Goal: Task Accomplishment & Management: Manage account settings

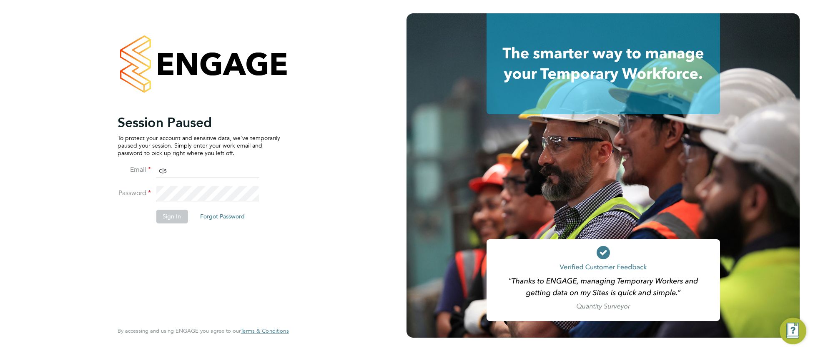
drag, startPoint x: 188, startPoint y: 172, endPoint x: 158, endPoint y: 177, distance: 30.9
click at [156, 177] on input "cjs" at bounding box center [207, 170] width 103 height 15
type input "cjs.templabour@uk.g4s.com"
click at [173, 218] on button "Sign In" at bounding box center [172, 216] width 32 height 13
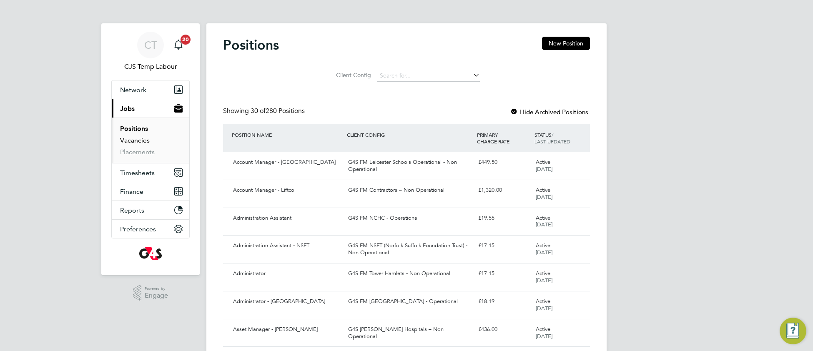
click at [145, 142] on link "Vacancies" at bounding box center [135, 140] width 30 height 8
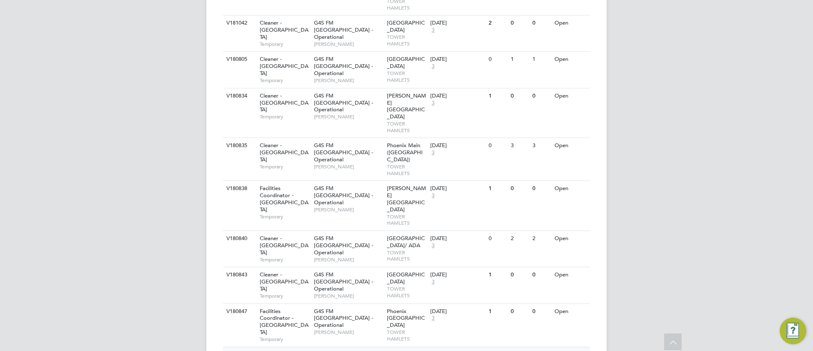
scroll to position [1121, 0]
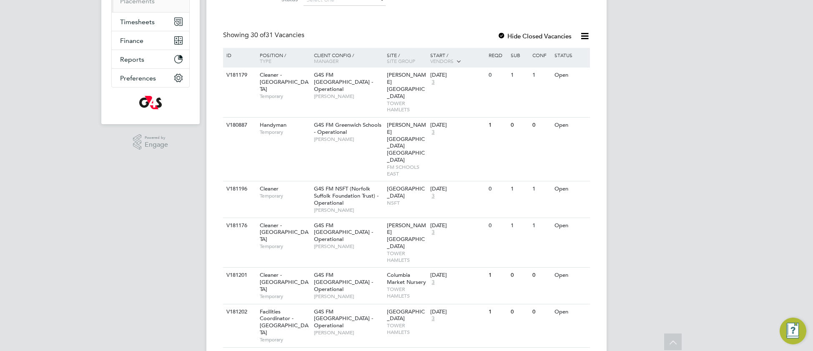
scroll to position [0, 0]
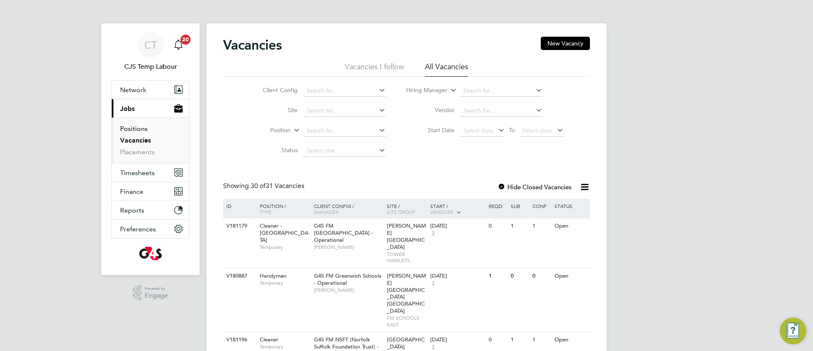
click at [139, 131] on link "Positions" at bounding box center [134, 129] width 28 height 8
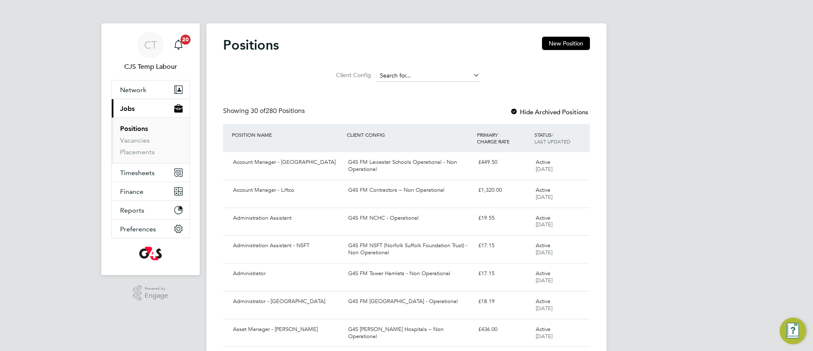
click at [400, 75] on input at bounding box center [428, 76] width 103 height 12
type input "c"
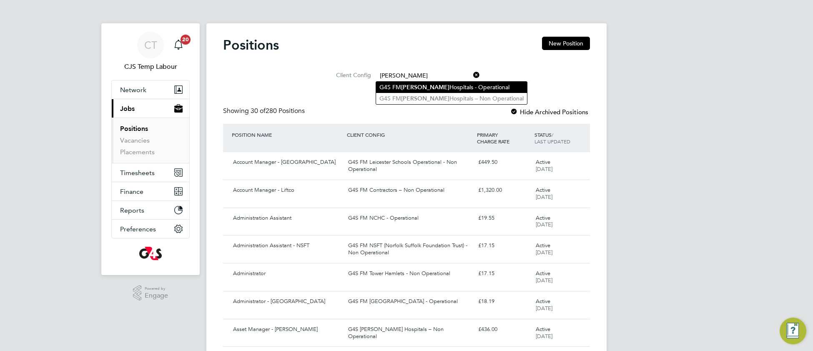
click at [446, 88] on li "G4S FM Churchill Hospitals - Operational" at bounding box center [451, 87] width 151 height 11
type input "G4S FM Churchill Hospitals - Operational"
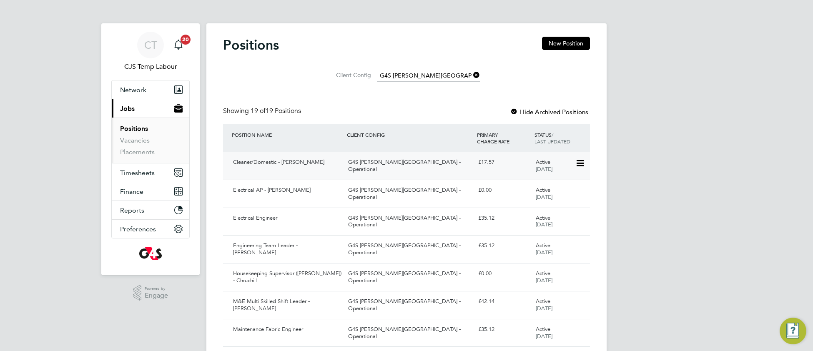
click at [378, 163] on div "G4S FM Churchill Hospitals - Operational" at bounding box center [410, 165] width 130 height 21
click at [134, 155] on link "Placements" at bounding box center [137, 152] width 35 height 8
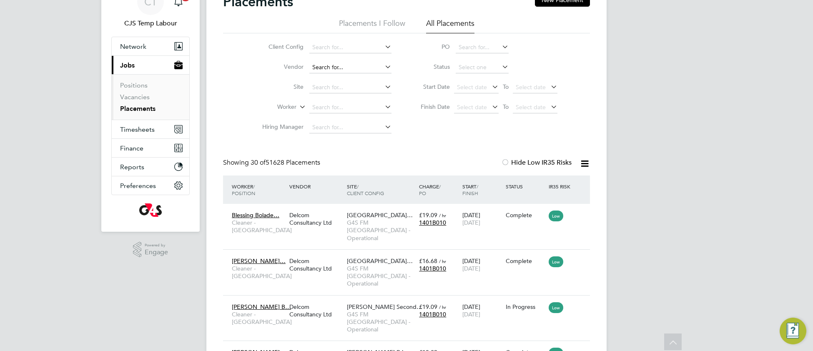
click at [329, 64] on input at bounding box center [350, 68] width 82 height 12
click at [323, 88] on input at bounding box center [350, 88] width 82 height 12
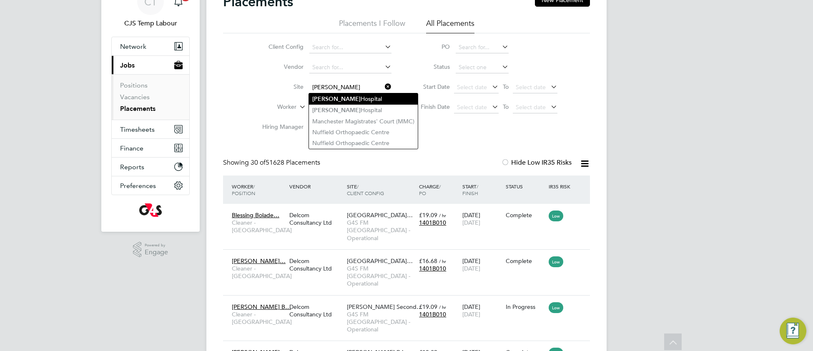
click at [339, 98] on li "Churchill Hospital" at bounding box center [363, 98] width 109 height 11
type input "Churchill Hospital"
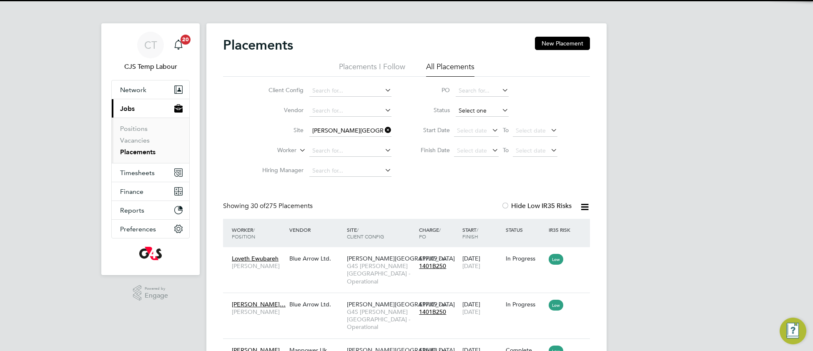
click at [465, 113] on input at bounding box center [481, 111] width 53 height 12
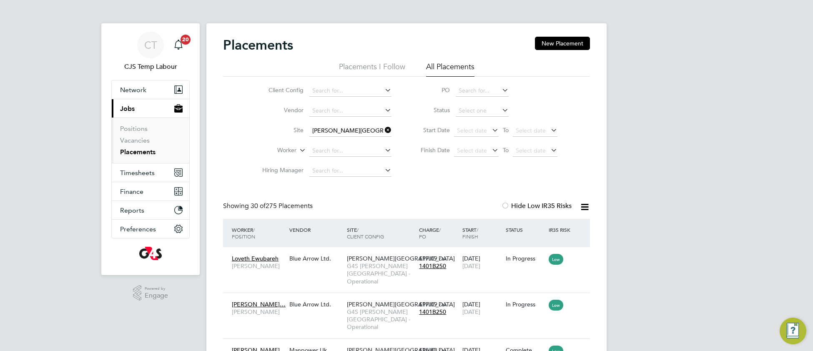
click at [472, 121] on li "Active" at bounding box center [482, 122] width 54 height 11
type input "Active"
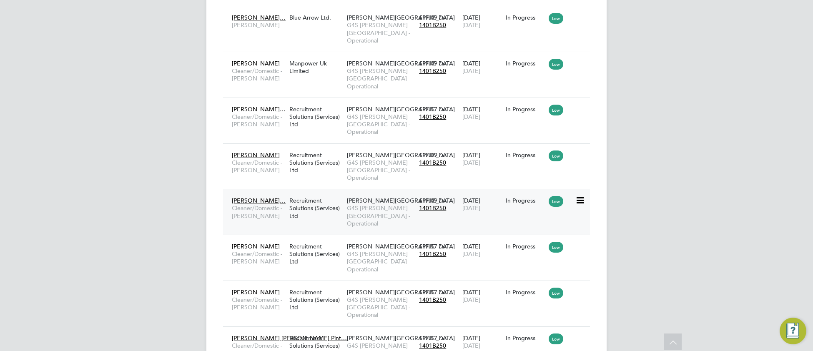
click at [375, 204] on span "G4S FM Churchill Hospitals - Operational" at bounding box center [381, 215] width 68 height 23
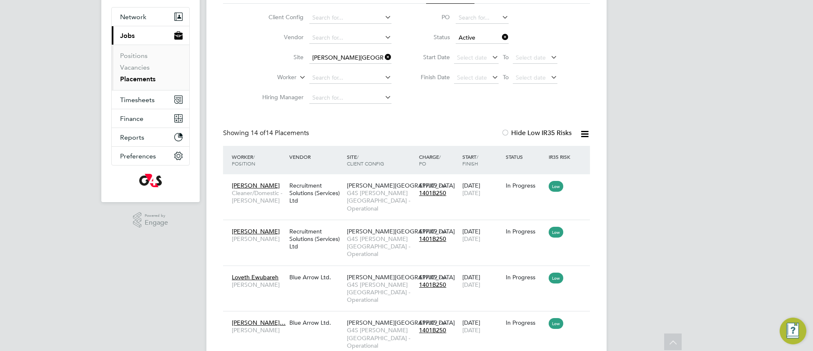
scroll to position [77, 0]
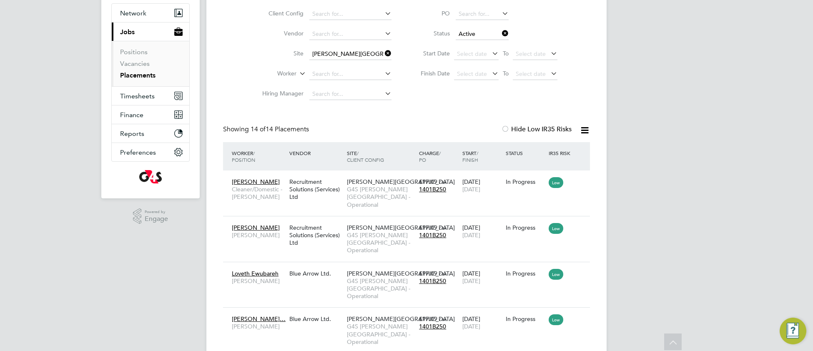
click at [583, 130] on icon at bounding box center [584, 130] width 10 height 10
click at [547, 152] on li "Download Placements Report" at bounding box center [543, 150] width 89 height 12
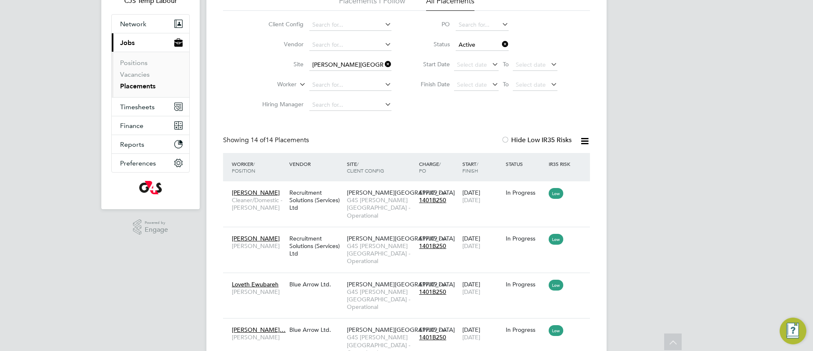
scroll to position [58, 0]
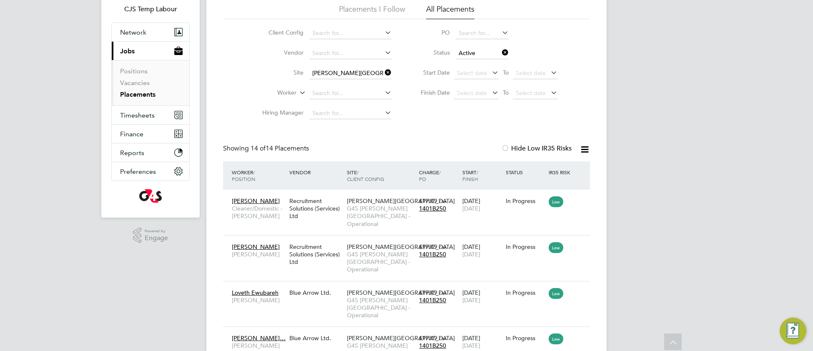
click at [383, 73] on icon at bounding box center [383, 73] width 0 height 12
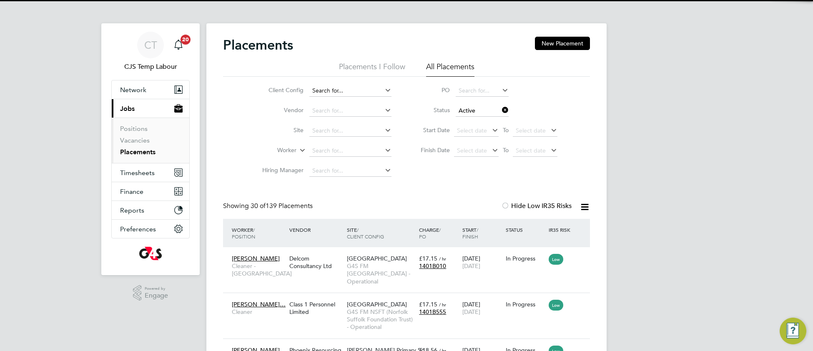
scroll to position [38, 72]
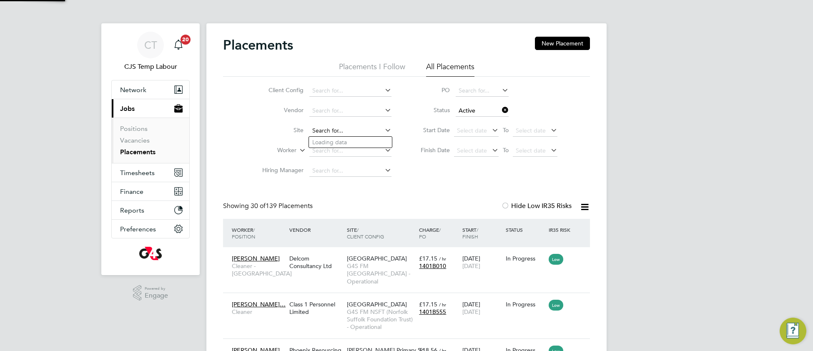
click at [329, 130] on input at bounding box center [350, 131] width 82 height 12
click at [340, 141] on li "Churchill Hospital" at bounding box center [363, 142] width 109 height 11
type input "Churchill Hospital"
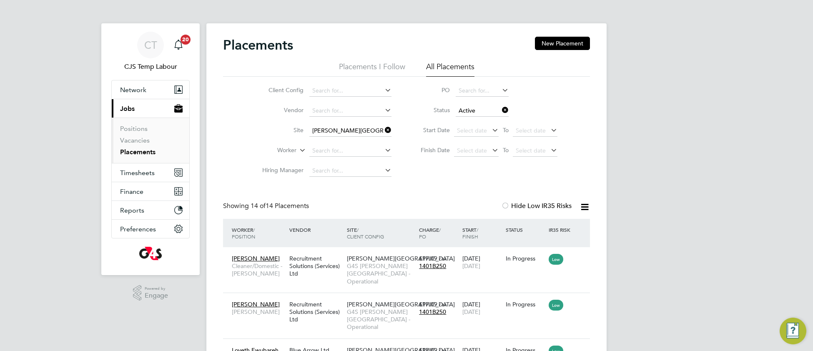
click at [325, 104] on li "Vendor" at bounding box center [323, 111] width 157 height 20
click at [323, 110] on input at bounding box center [350, 111] width 82 height 12
type input "v"
click at [333, 88] on input at bounding box center [350, 91] width 82 height 12
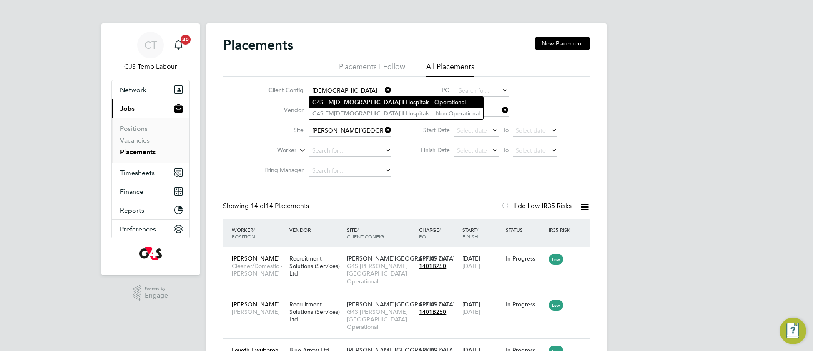
click at [358, 102] on li "G4S FM Church ill Hospitals - Operational" at bounding box center [396, 102] width 174 height 11
type input "G4S FM Churchill Hospitals - Operational"
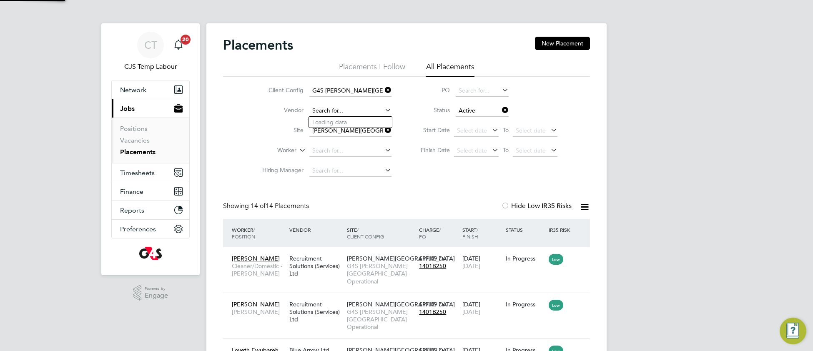
click at [330, 107] on input at bounding box center [350, 111] width 82 height 12
click at [353, 124] on li "Blue Arrow Ltd." at bounding box center [350, 122] width 83 height 11
type input "Blue Arrow Ltd."
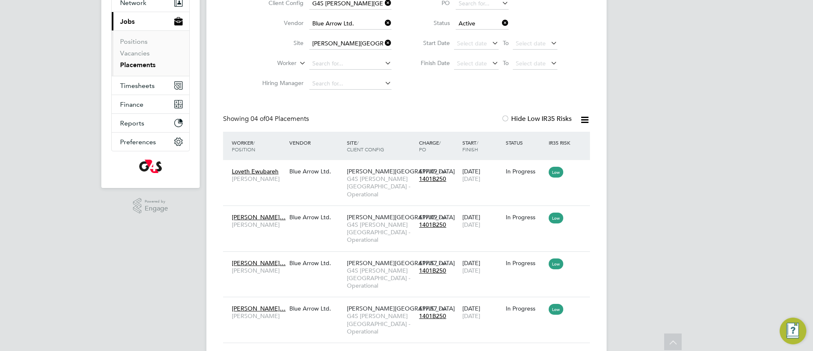
click at [500, 23] on icon at bounding box center [500, 23] width 0 height 12
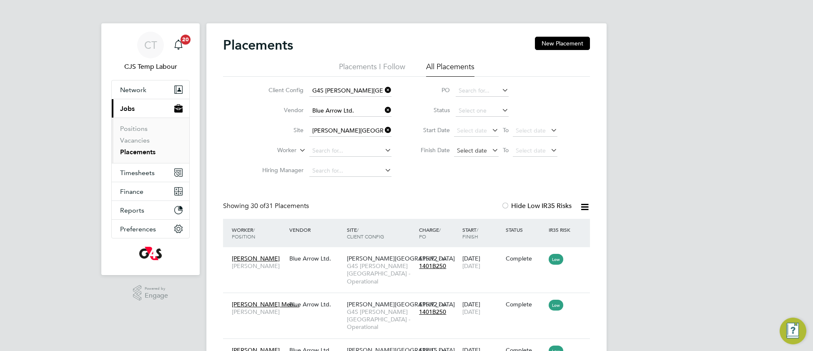
click at [468, 153] on span "Select date" at bounding box center [472, 151] width 30 height 8
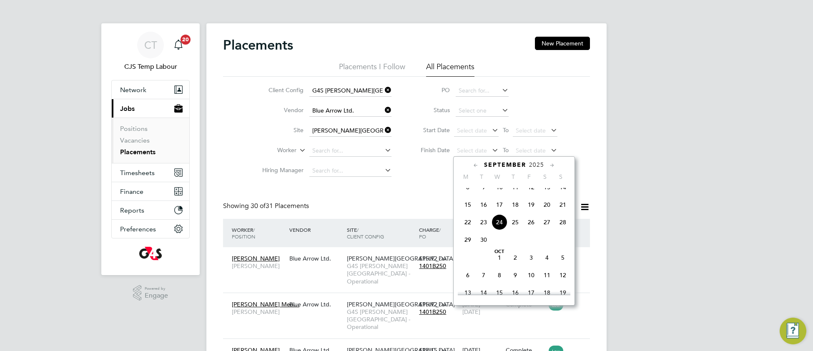
click at [470, 213] on span "15" at bounding box center [468, 205] width 16 height 16
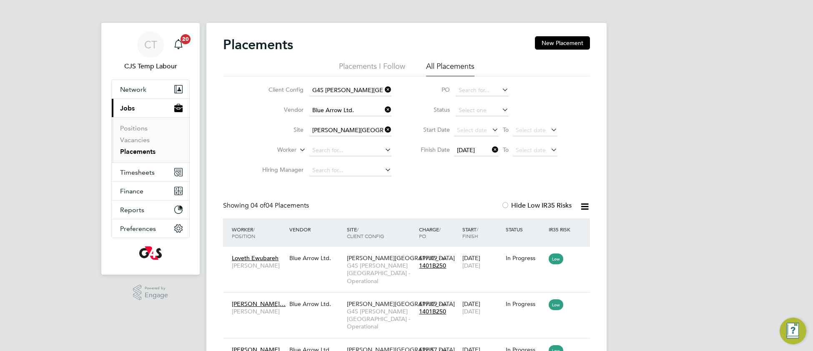
click at [490, 150] on icon at bounding box center [490, 150] width 0 height 12
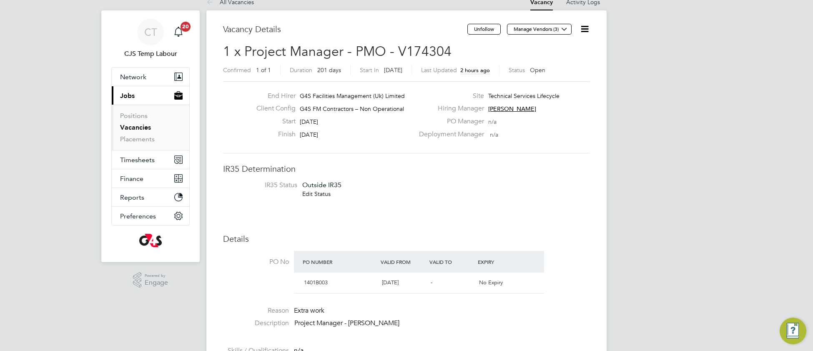
scroll to position [27, 0]
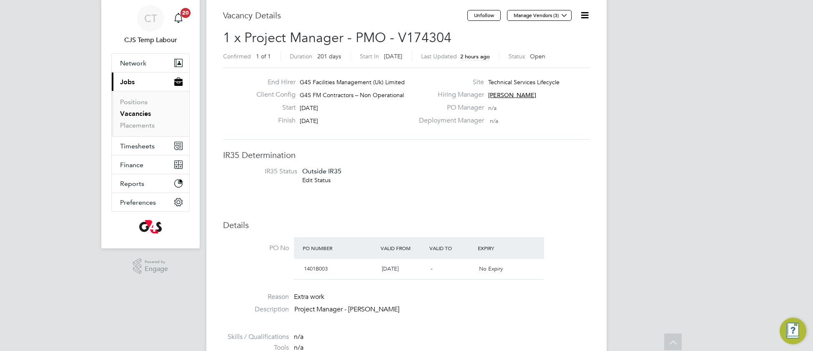
click at [323, 182] on link "Edit Status" at bounding box center [316, 180] width 28 height 8
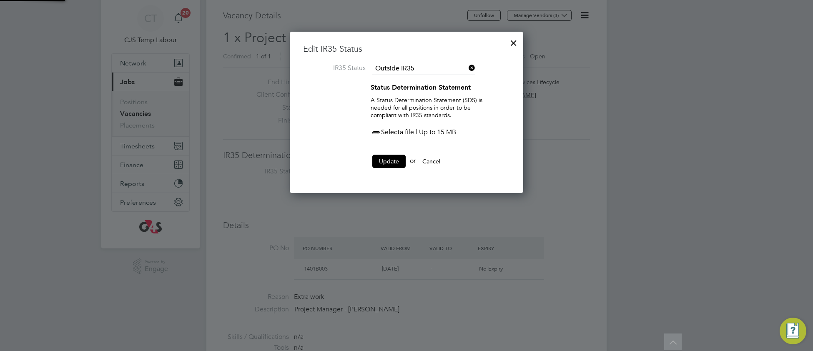
scroll to position [163, 234]
click at [393, 132] on span "Select" at bounding box center [384, 132] width 29 height 8
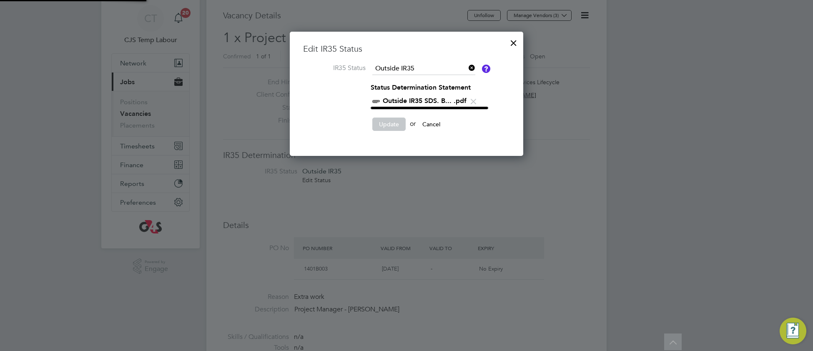
scroll to position [123, 234]
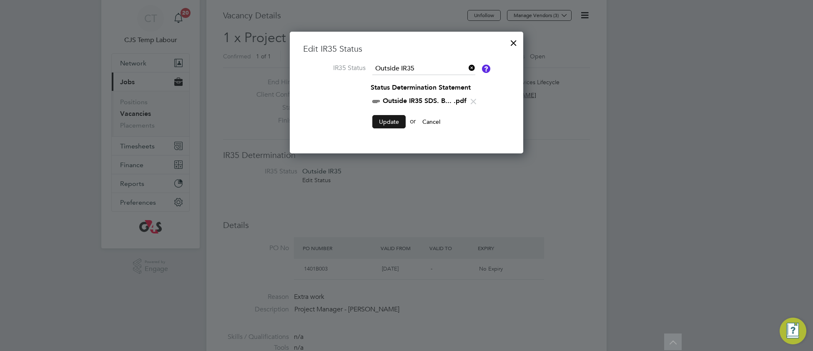
click at [383, 122] on button "Update" at bounding box center [388, 121] width 33 height 13
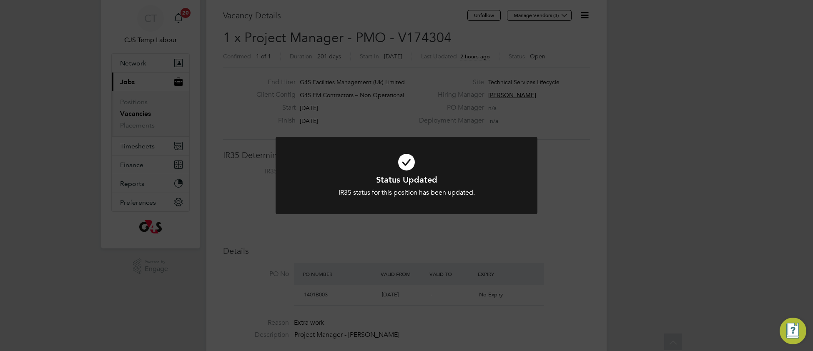
click at [309, 175] on h1 "Status Updated" at bounding box center [406, 179] width 217 height 11
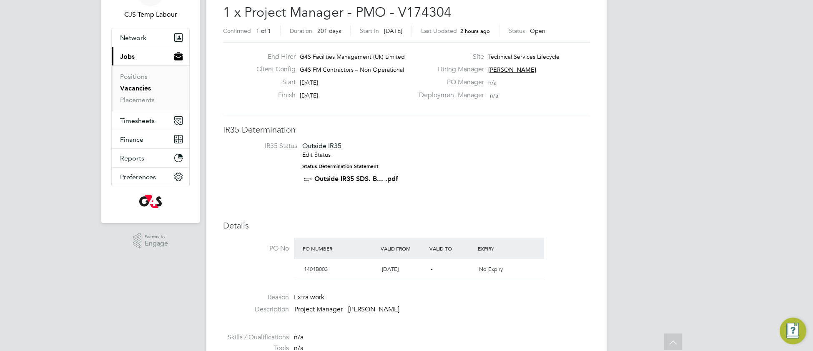
scroll to position [45, 0]
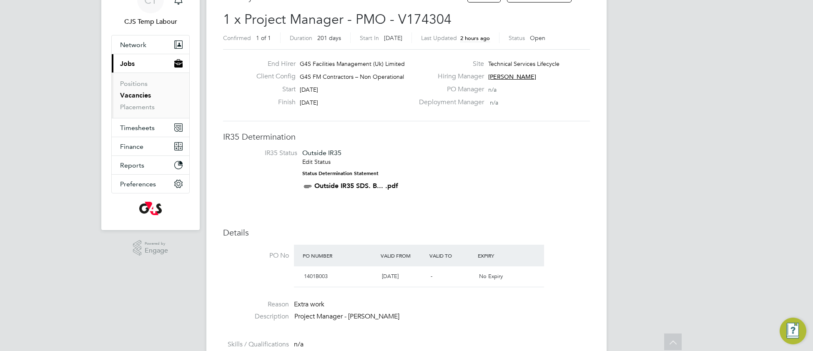
click at [344, 188] on link "Outside IR35 SDS. B... .pdf" at bounding box center [356, 186] width 84 height 8
click at [318, 163] on link "Edit Status" at bounding box center [316, 162] width 28 height 8
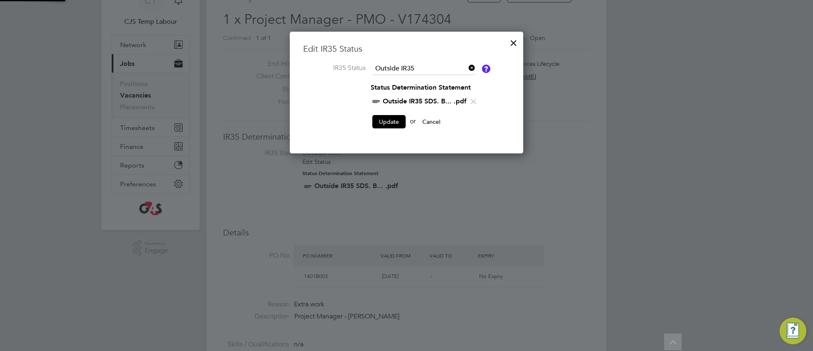
scroll to position [123, 234]
click at [475, 104] on icon at bounding box center [473, 101] width 10 height 10
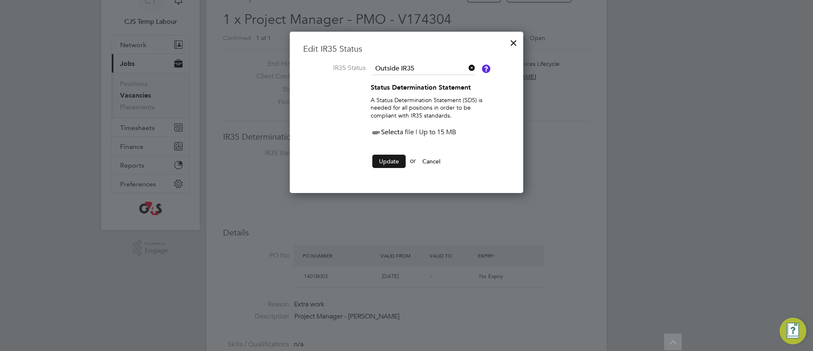
click at [395, 164] on button "Update" at bounding box center [388, 161] width 33 height 13
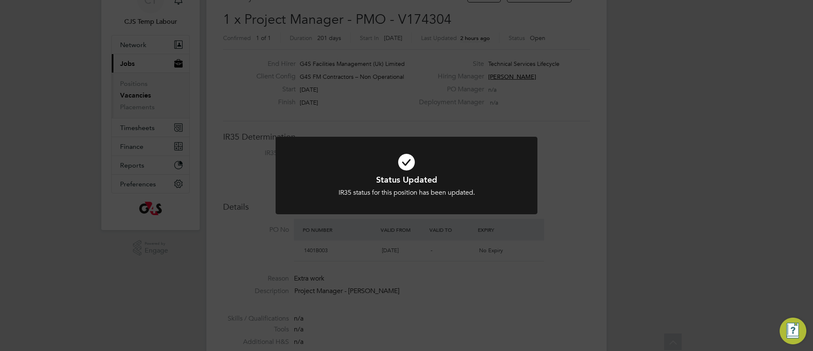
click at [334, 176] on h1 "Status Updated" at bounding box center [406, 179] width 217 height 11
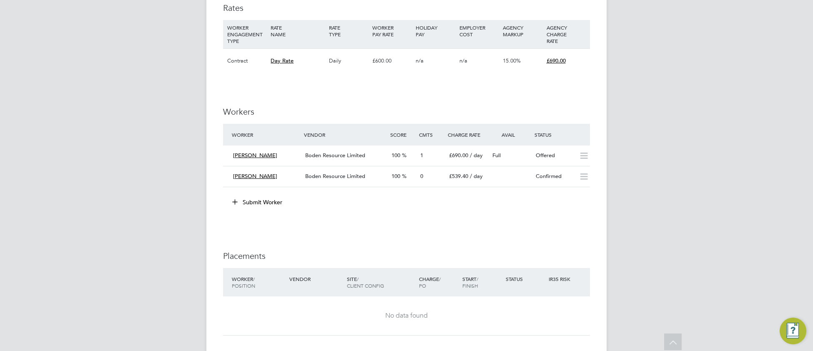
scroll to position [518, 0]
click at [370, 152] on div "Boden Resource Limited" at bounding box center [345, 154] width 86 height 14
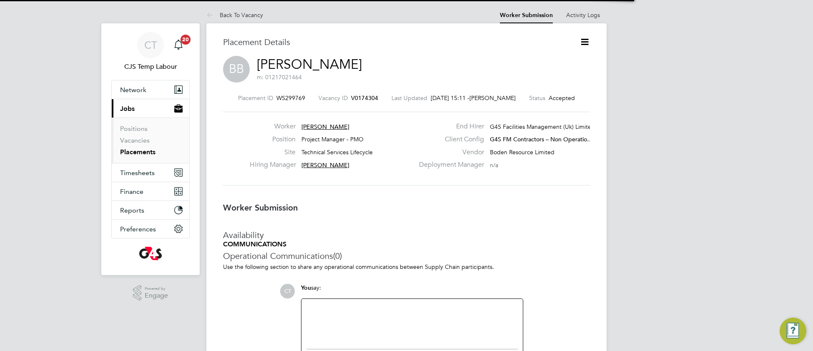
scroll to position [4, 4]
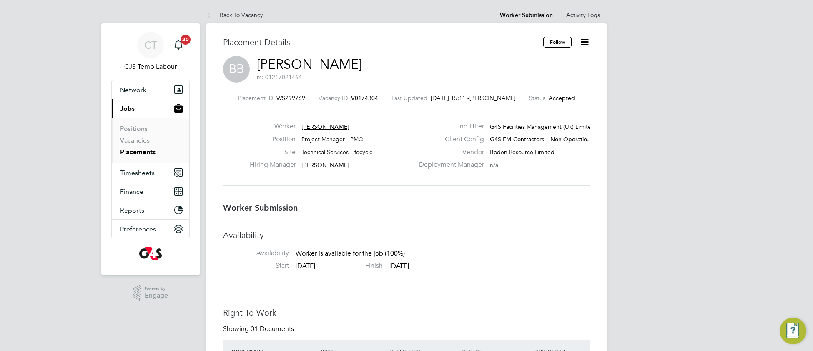
click at [228, 14] on link "Back To Vacancy" at bounding box center [234, 15] width 57 height 8
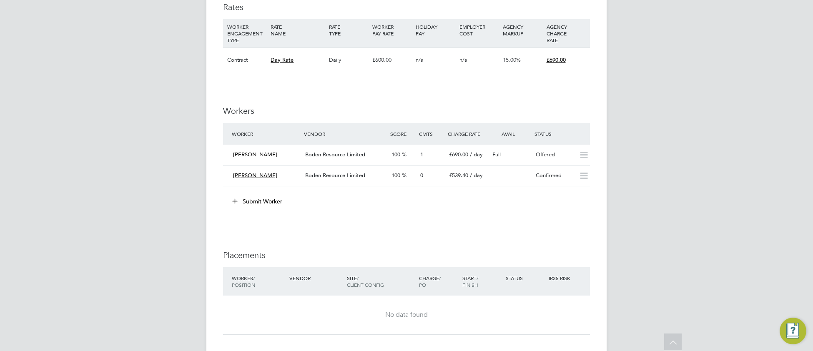
click at [557, 216] on li "Submit Worker" at bounding box center [406, 206] width 367 height 22
click at [549, 153] on div "Offered" at bounding box center [553, 155] width 43 height 14
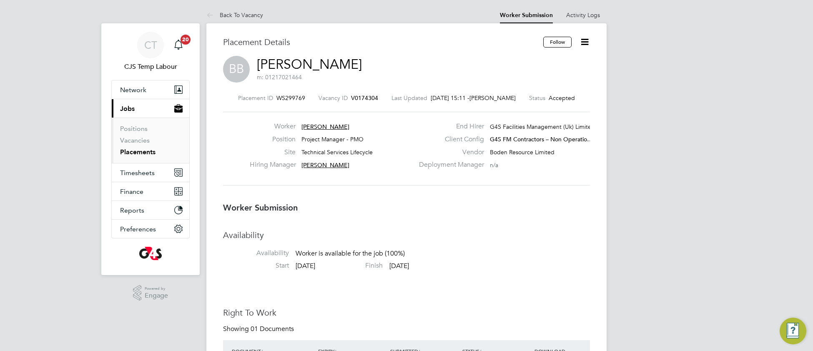
click at [585, 43] on icon at bounding box center [584, 42] width 10 height 10
click at [435, 69] on div "BB Brian Bush m: 01217021464" at bounding box center [406, 70] width 367 height 28
click at [586, 17] on link "Activity Logs" at bounding box center [583, 15] width 34 height 8
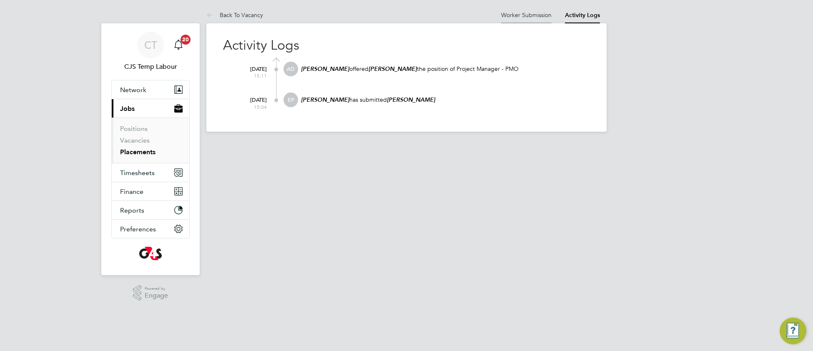
click at [520, 17] on link "Worker Submission" at bounding box center [526, 15] width 50 height 8
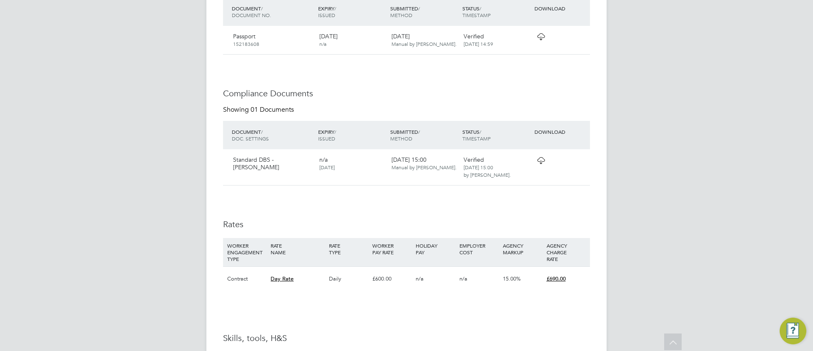
click at [542, 39] on icon at bounding box center [540, 36] width 10 height 7
click at [541, 161] on icon at bounding box center [540, 160] width 10 height 7
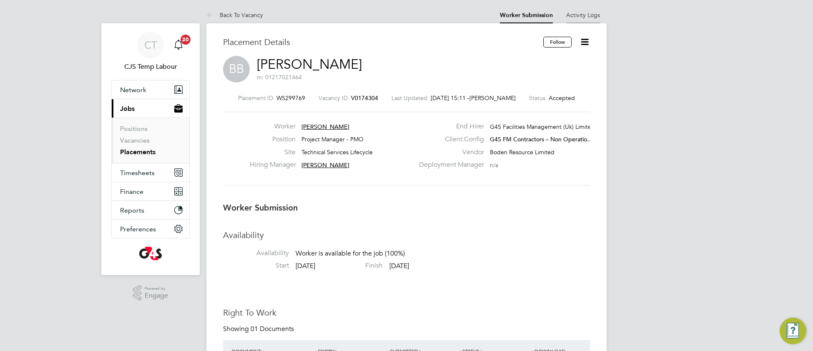
click at [573, 14] on link "Activity Logs" at bounding box center [583, 15] width 34 height 8
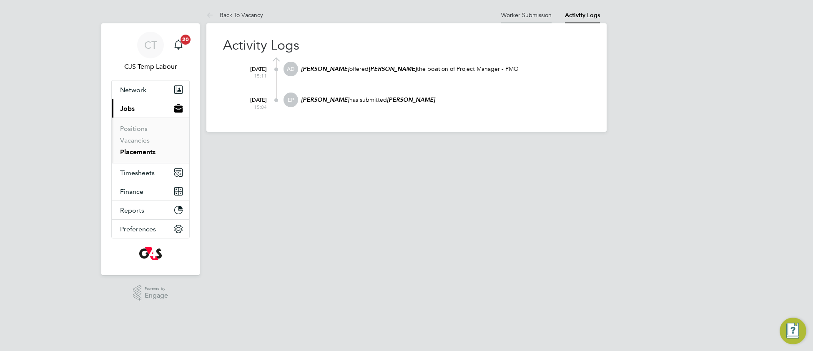
click at [530, 15] on link "Worker Submission" at bounding box center [526, 15] width 50 height 8
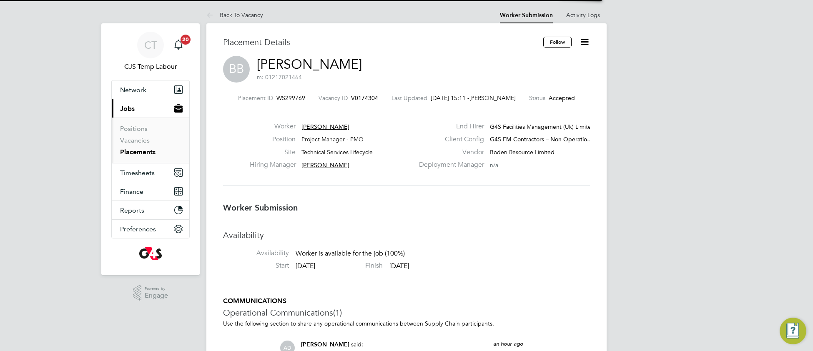
scroll to position [13, 165]
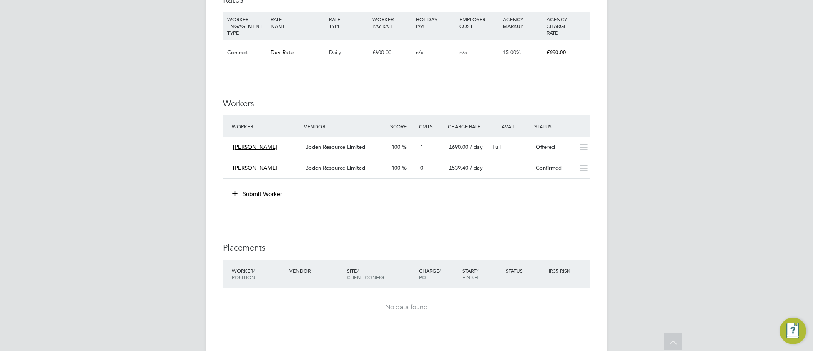
scroll to position [561, 0]
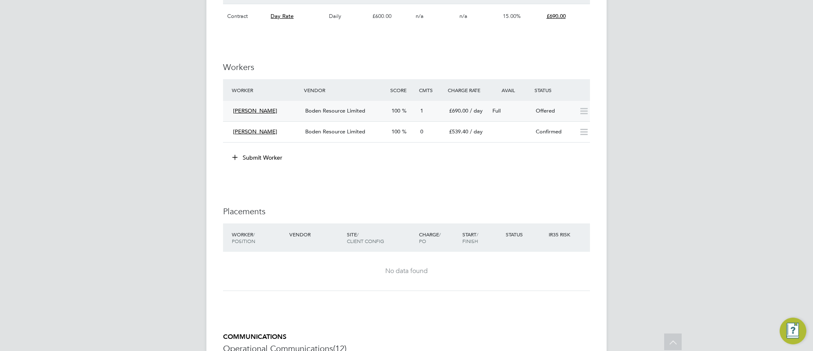
click at [352, 111] on span "Boden Resource Limited" at bounding box center [335, 110] width 60 height 7
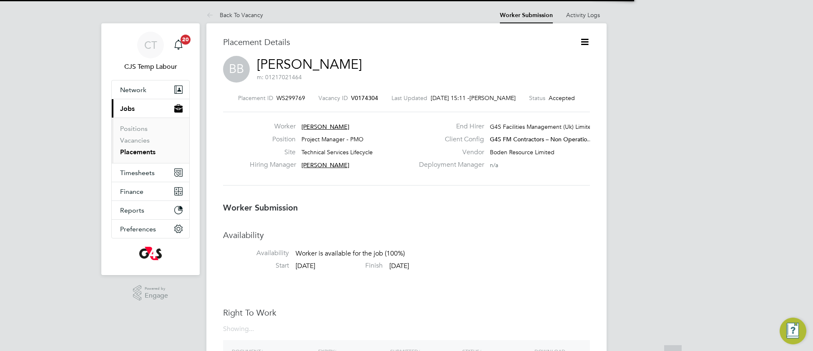
scroll to position [4, 4]
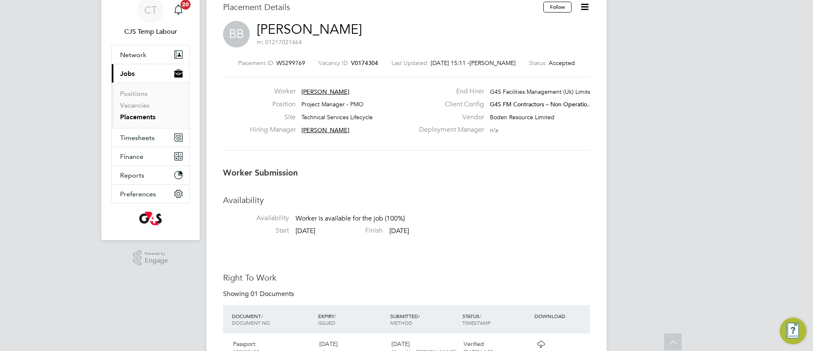
click at [585, 10] on icon at bounding box center [584, 7] width 10 height 10
click at [551, 25] on li "Edit Worker Submission e" at bounding box center [548, 27] width 77 height 12
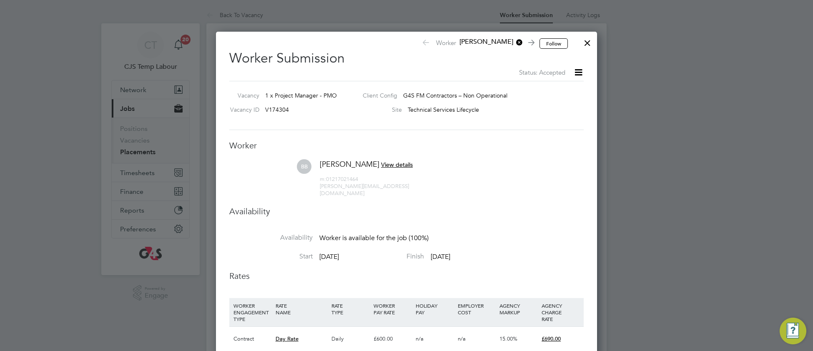
click at [589, 41] on div at bounding box center [587, 40] width 15 height 15
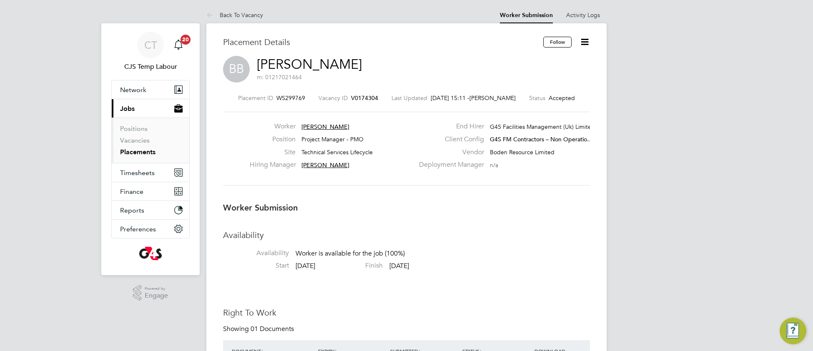
click at [585, 43] on icon at bounding box center [584, 42] width 10 height 10
click at [556, 61] on li "Edit Worker Submission e" at bounding box center [548, 62] width 77 height 12
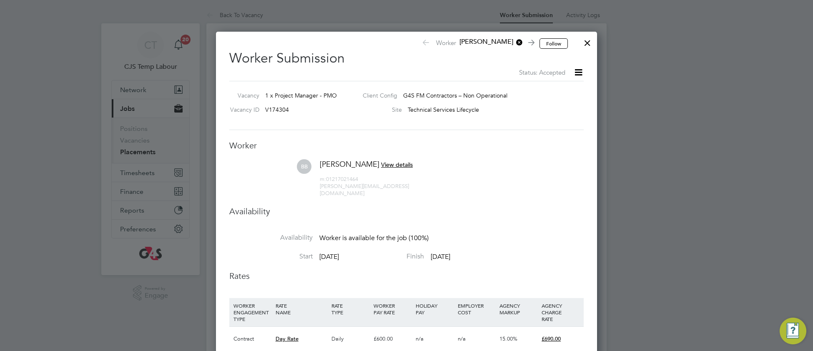
click at [381, 162] on span "View details" at bounding box center [397, 165] width 32 height 8
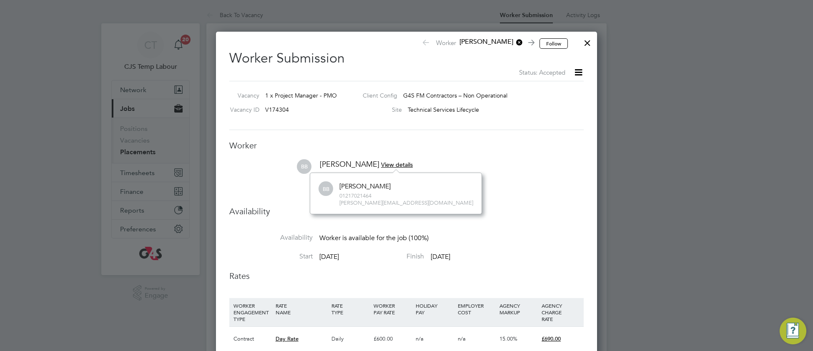
click at [381, 165] on span "View details" at bounding box center [397, 165] width 32 height 8
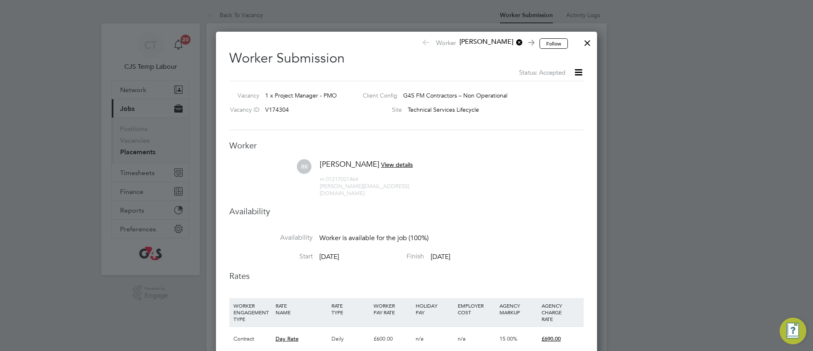
click at [583, 42] on div at bounding box center [587, 40] width 15 height 15
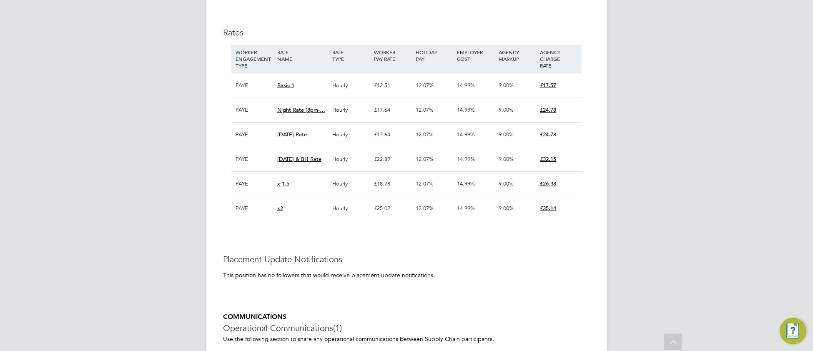
scroll to position [788, 0]
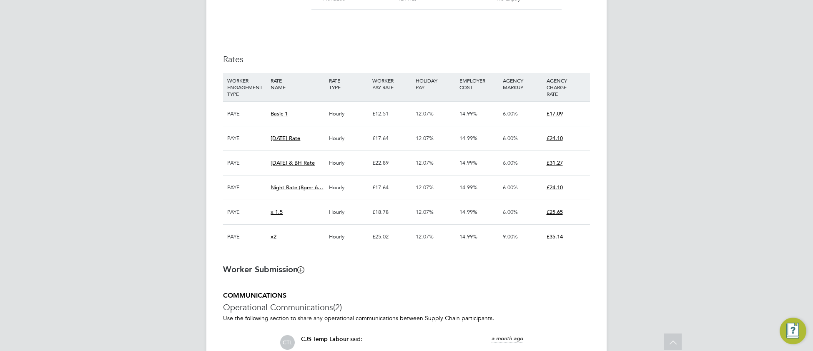
click at [280, 47] on div "Details Start Date 02 Jul 2025 DAYS (91 working days) Finish Date 30 Sep 2025 W…" at bounding box center [406, 42] width 367 height 429
drag, startPoint x: 222, startPoint y: 44, endPoint x: 318, endPoint y: 50, distance: 96.5
click at [318, 50] on div "Placement Details Unfollow IA Idalia Alves Guterres m: 07391 808874 Placement I…" at bounding box center [406, 42] width 400 height 1106
click at [314, 51] on div "Details Start Date 02 Jul 2025 DAYS (91 working days) Finish Date 30 Sep 2025 W…" at bounding box center [406, 42] width 367 height 429
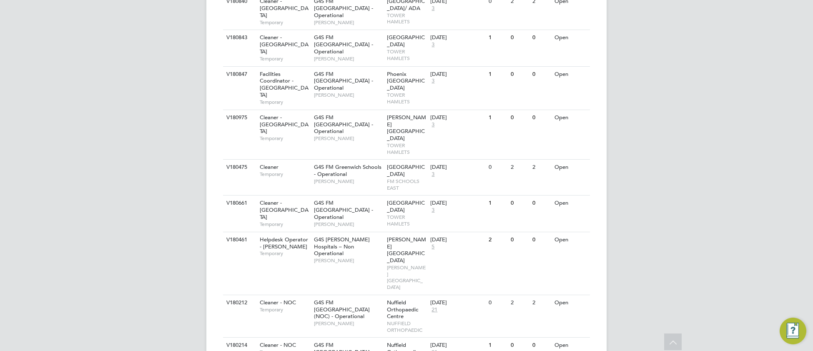
scroll to position [1121, 0]
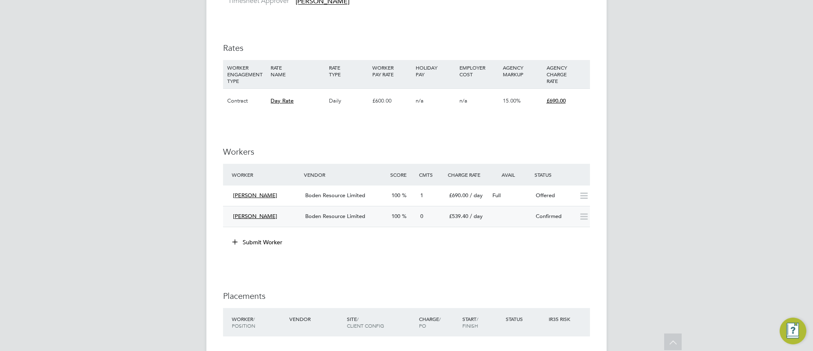
scroll to position [475, 0]
